Goal: Book appointment/travel/reservation

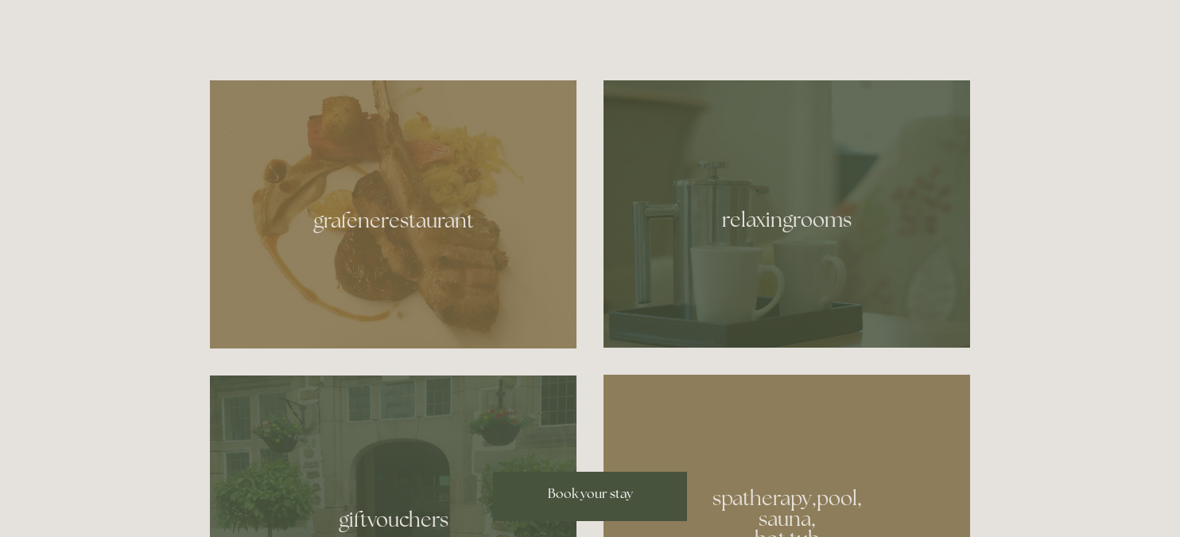
scroll to position [944, 0]
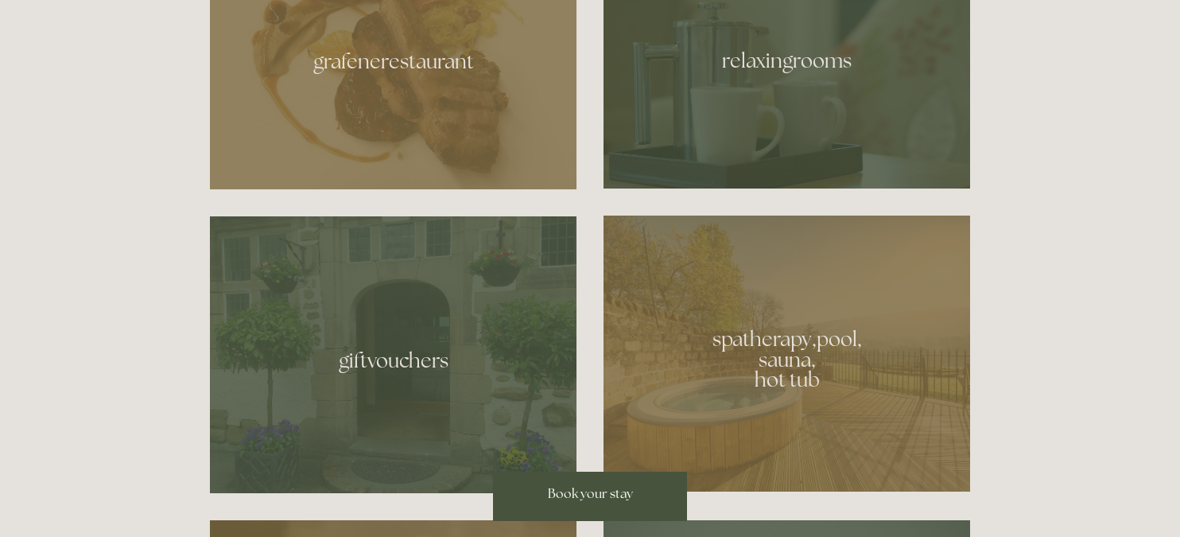
click at [691, 374] on div at bounding box center [786, 353] width 366 height 276
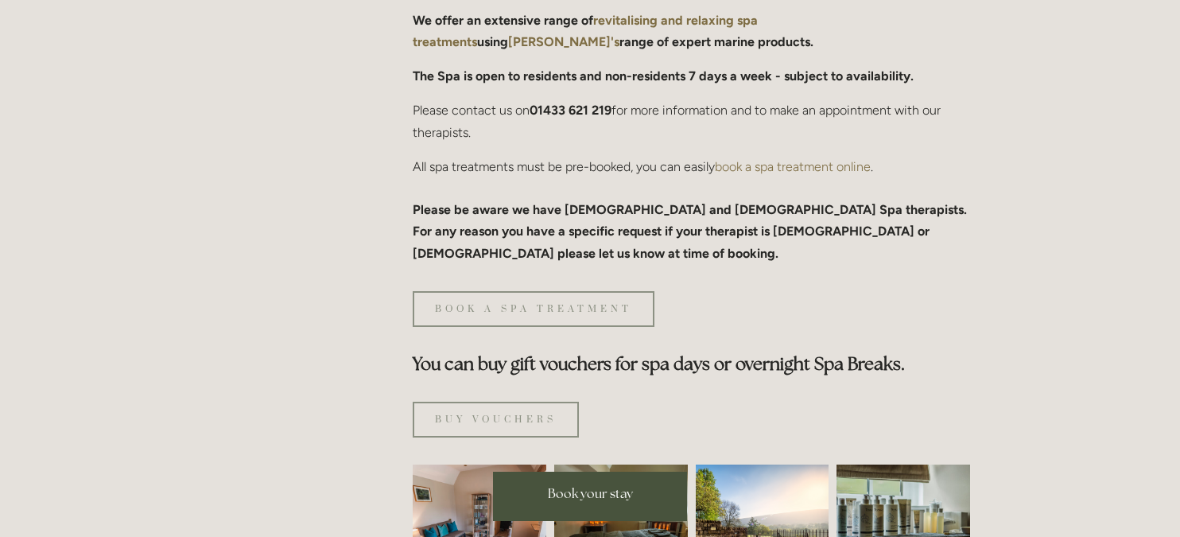
scroll to position [879, 0]
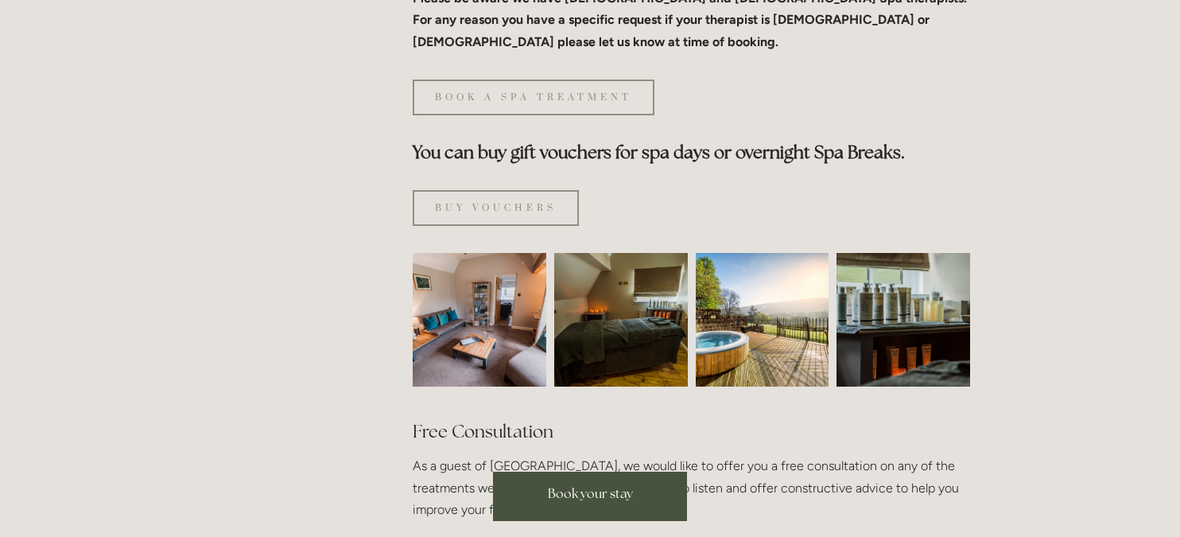
click at [779, 267] on img at bounding box center [762, 320] width 134 height 134
click at [739, 269] on img at bounding box center [762, 320] width 134 height 134
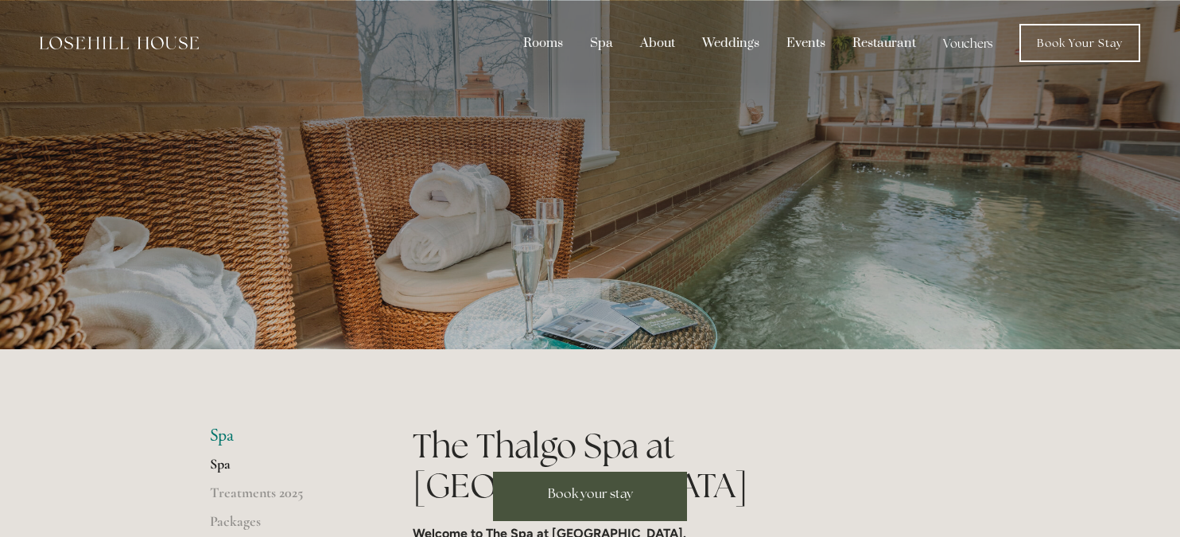
scroll to position [292, 0]
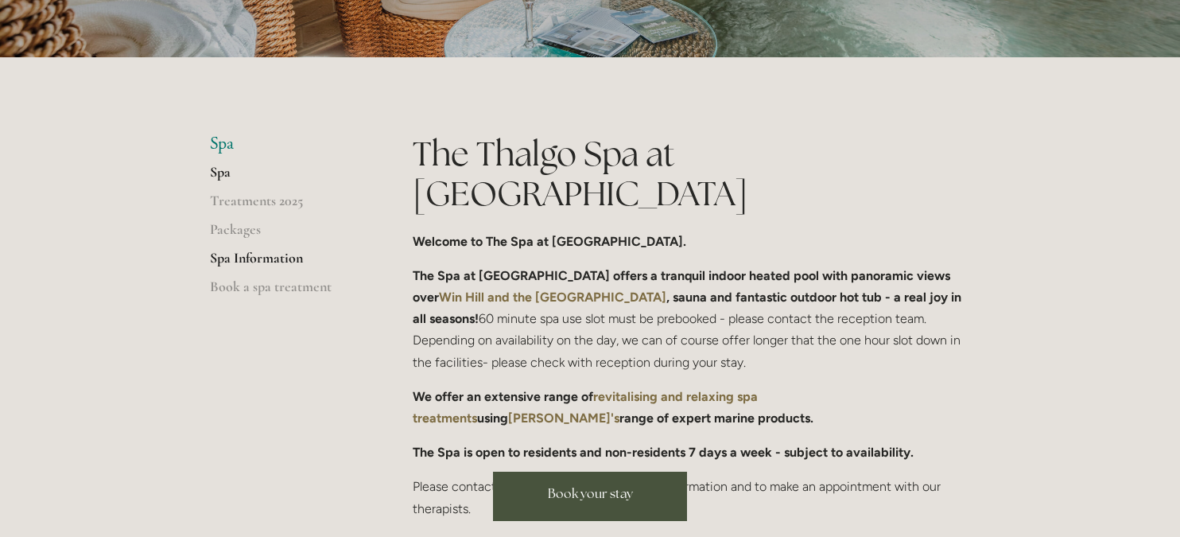
click at [263, 260] on link "Spa Information" at bounding box center [286, 263] width 152 height 29
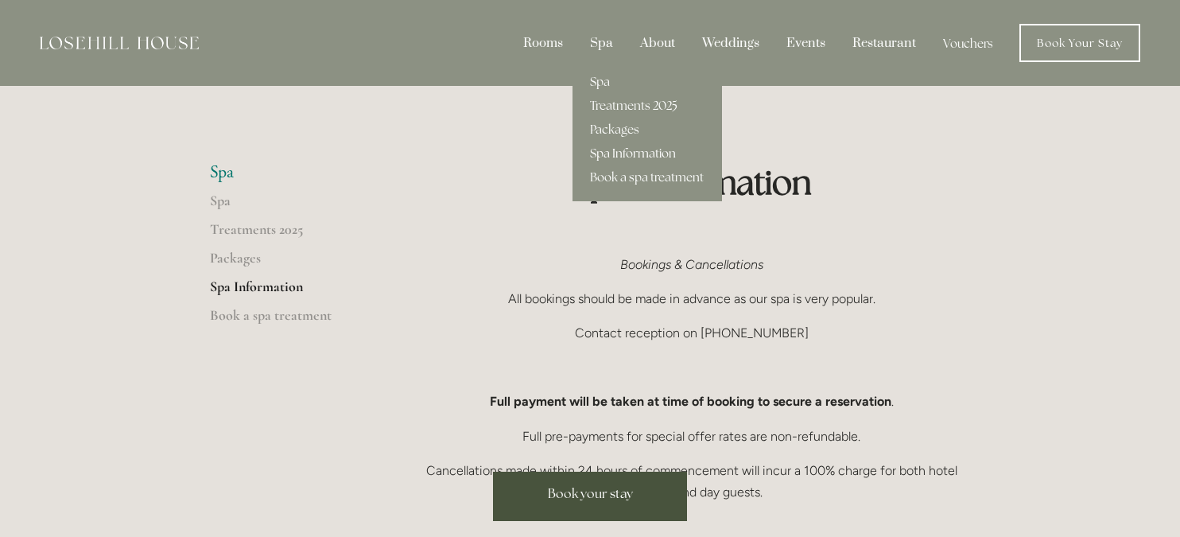
click at [606, 46] on div "Spa" at bounding box center [601, 43] width 47 height 30
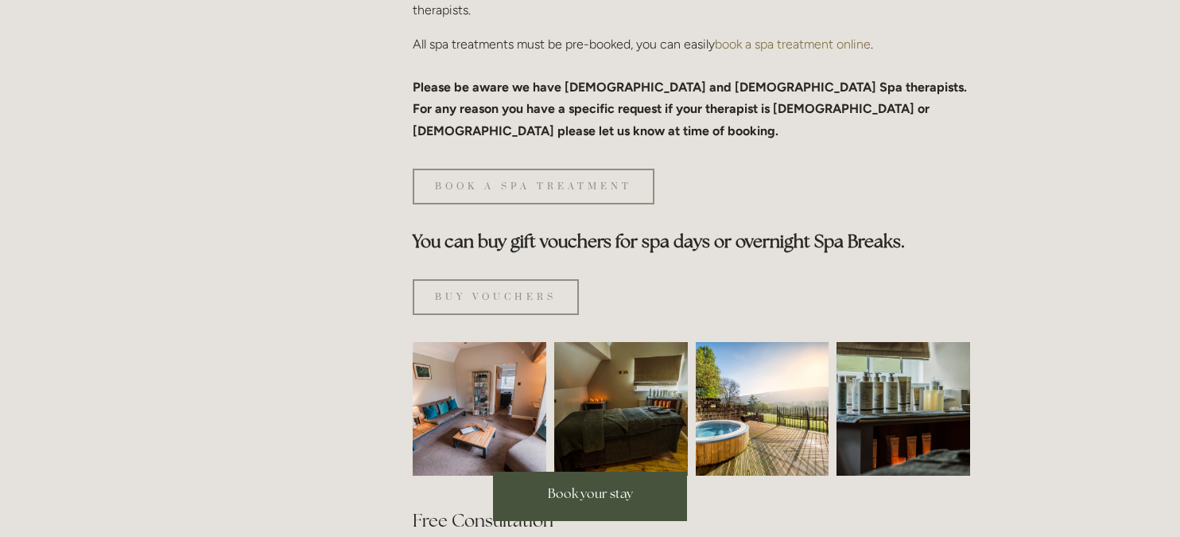
scroll to position [878, 0]
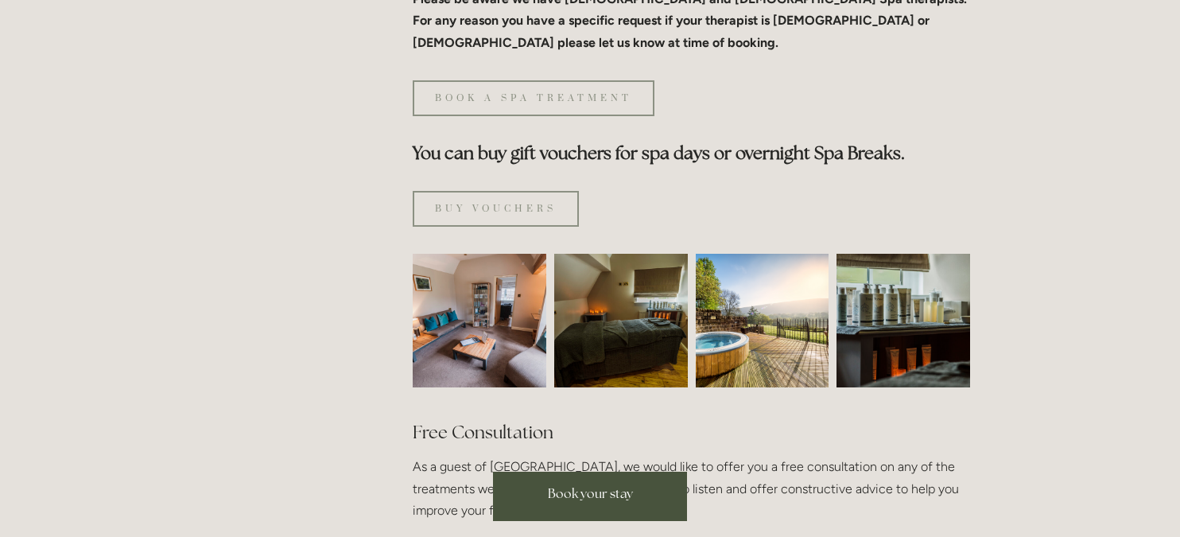
click at [509, 261] on img at bounding box center [479, 321] width 200 height 134
click at [734, 255] on img at bounding box center [762, 321] width 134 height 134
click at [871, 263] on img at bounding box center [903, 321] width 200 height 134
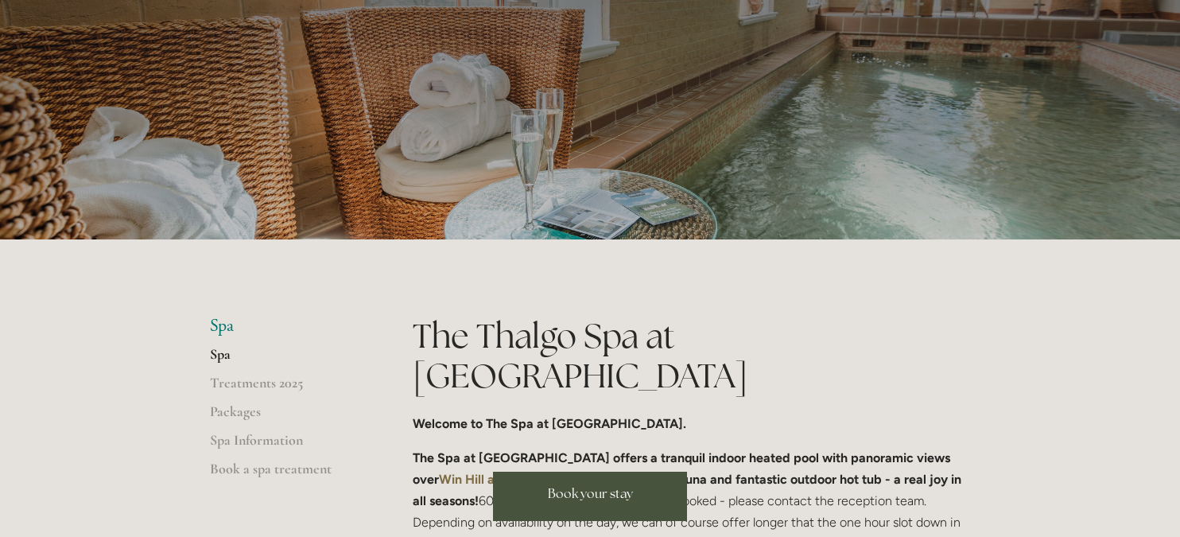
scroll to position [0, 0]
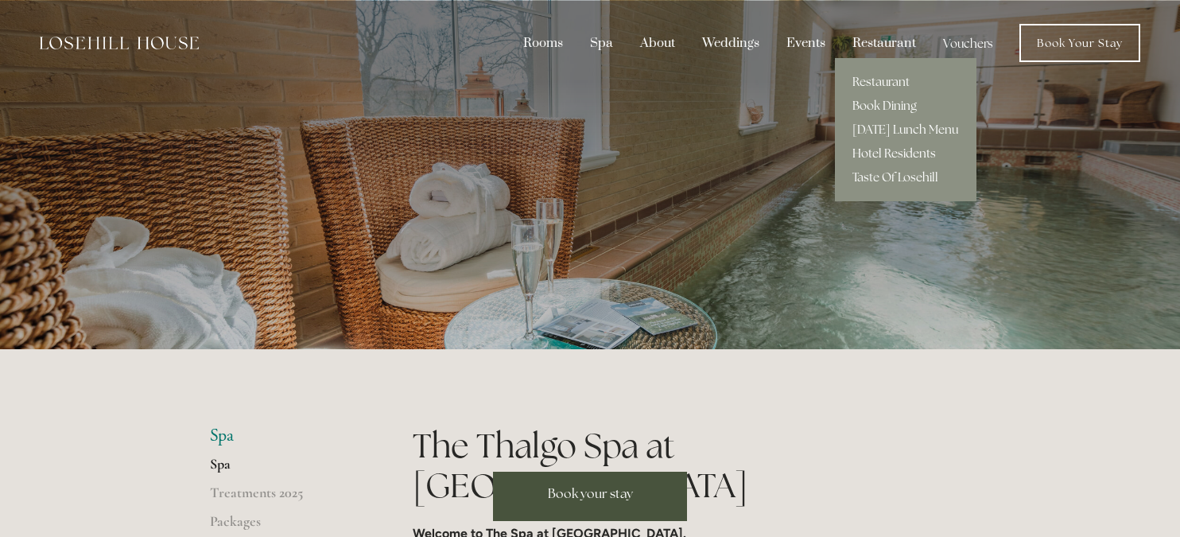
click at [897, 151] on link "Hotel Residents" at bounding box center [905, 153] width 141 height 24
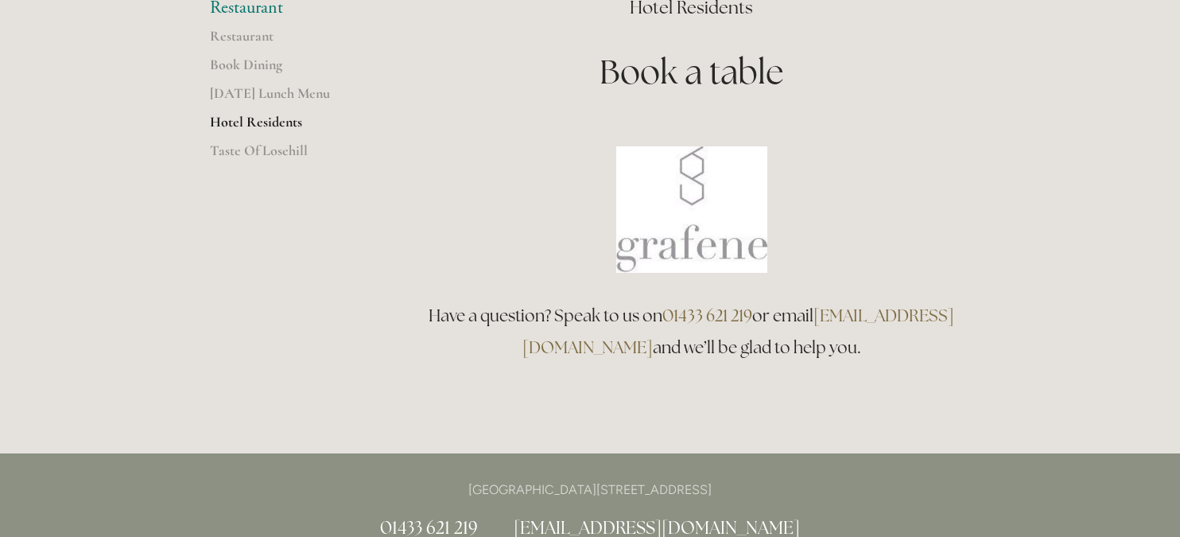
scroll to position [253, 0]
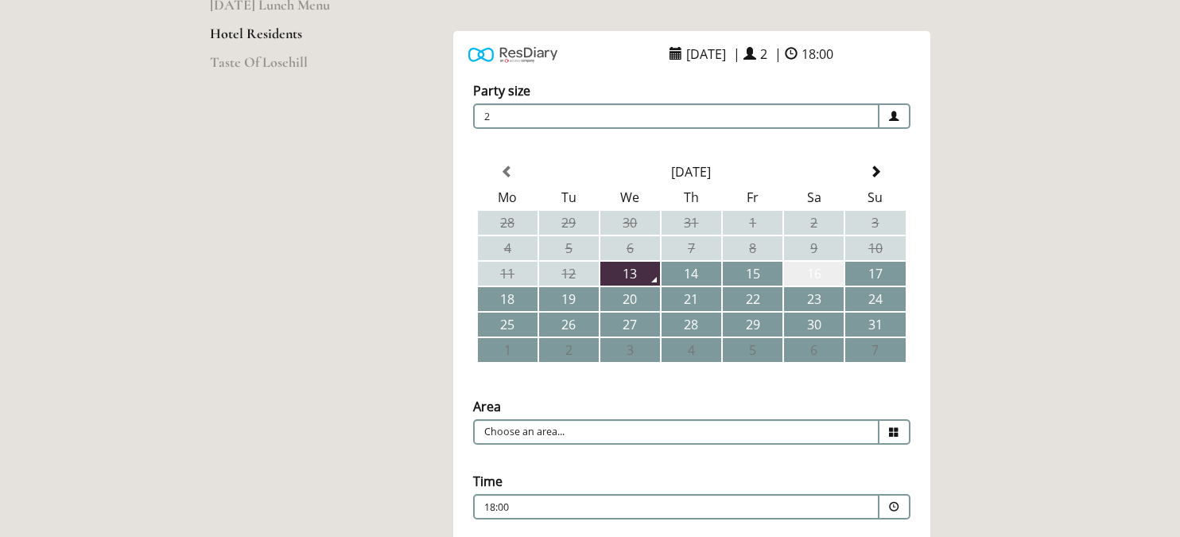
click at [818, 262] on td "16" at bounding box center [814, 274] width 60 height 24
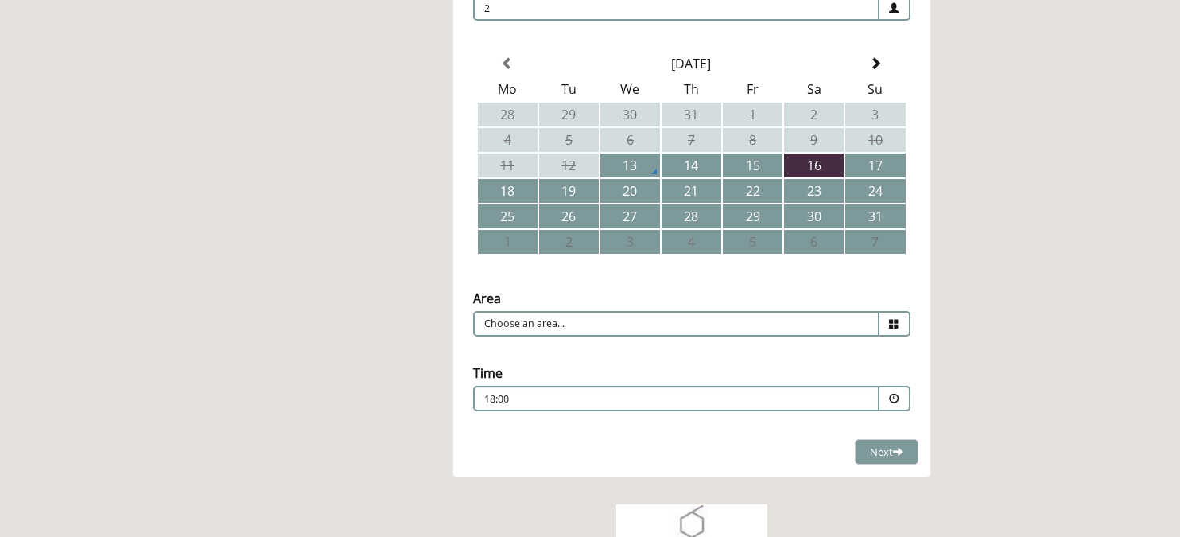
click at [652, 395] on p "18:00" at bounding box center [628, 399] width 288 height 14
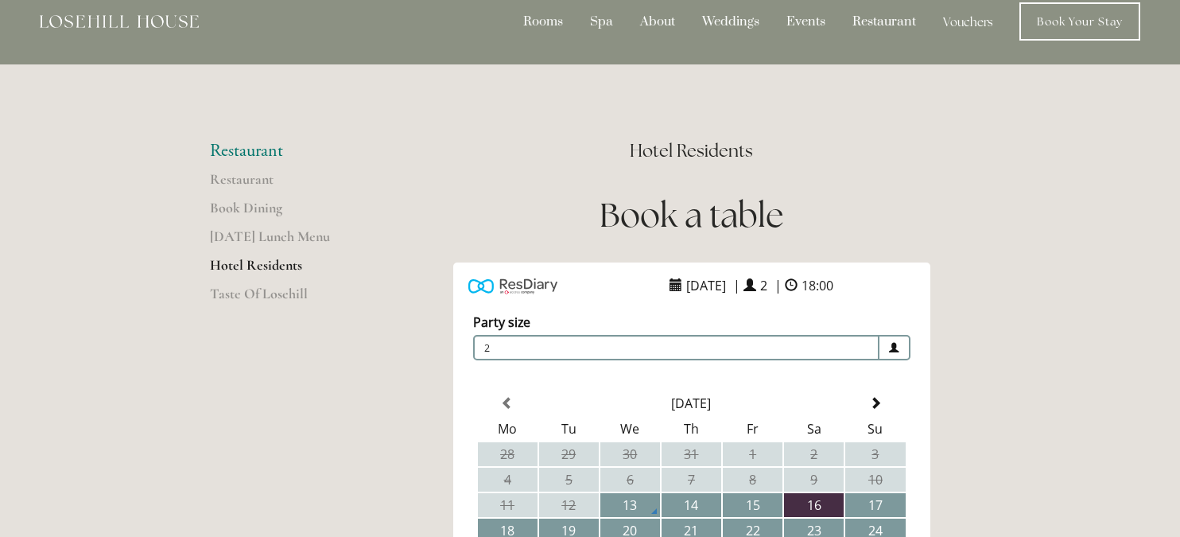
scroll to position [0, 0]
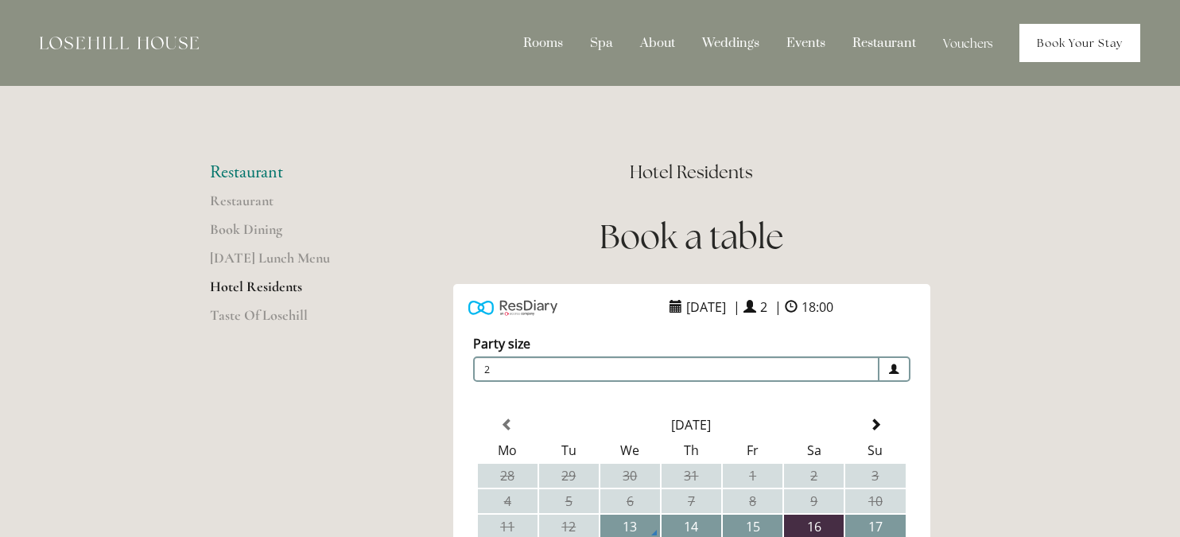
click at [1058, 43] on link "Book Your Stay" at bounding box center [1079, 43] width 121 height 38
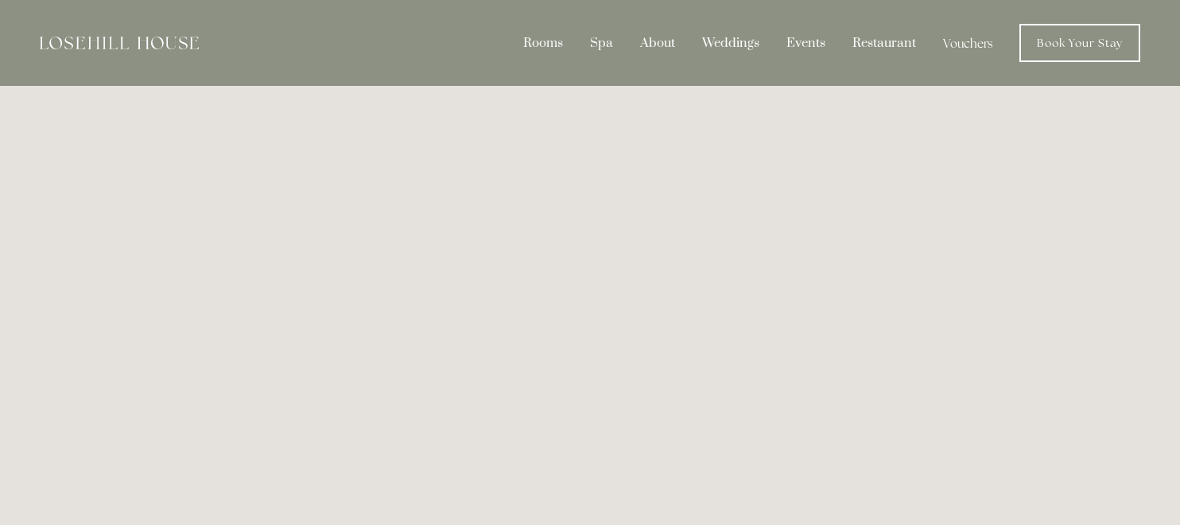
scroll to position [20, 0]
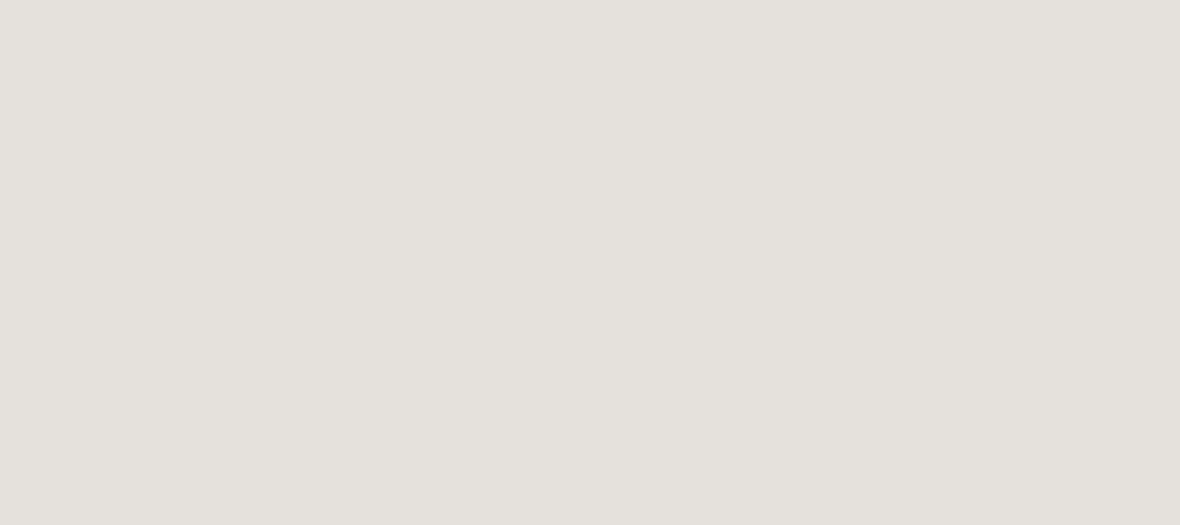
scroll to position [502, 0]
